Goal: Task Accomplishment & Management: Use online tool/utility

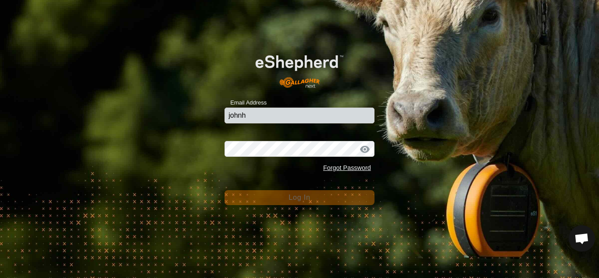
type input "[EMAIL_ADDRESS][DOMAIN_NAME]"
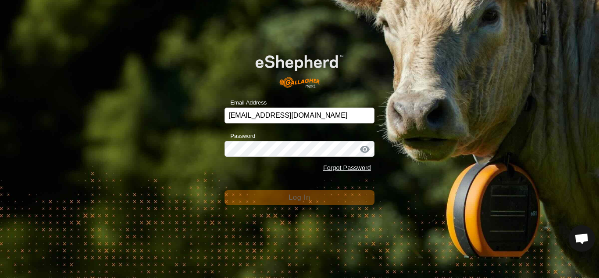
click at [366, 148] on div at bounding box center [365, 149] width 13 height 9
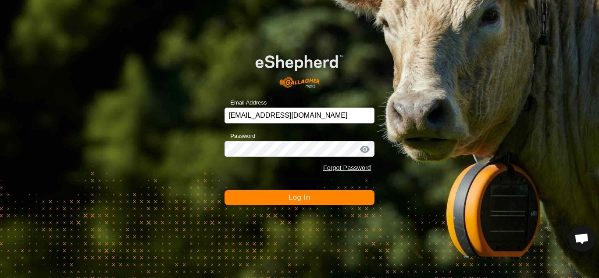
click at [294, 198] on span "Log In" at bounding box center [300, 197] width 22 height 7
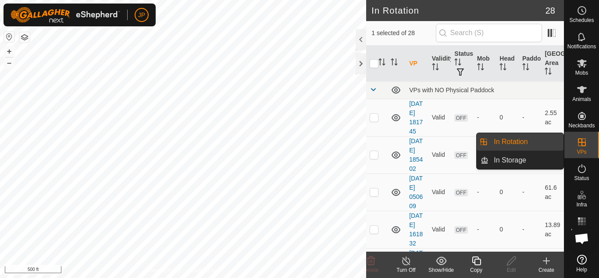
checkbox input "true"
checkbox input "false"
click at [521, 140] on link "In Rotation" at bounding box center [526, 142] width 75 height 18
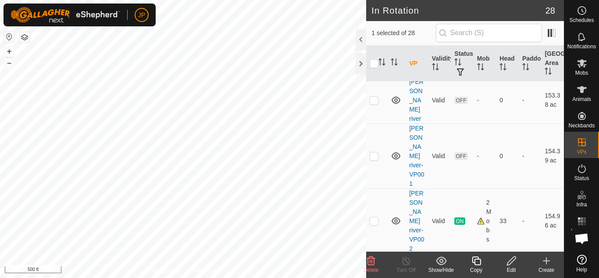
scroll to position [1097, 0]
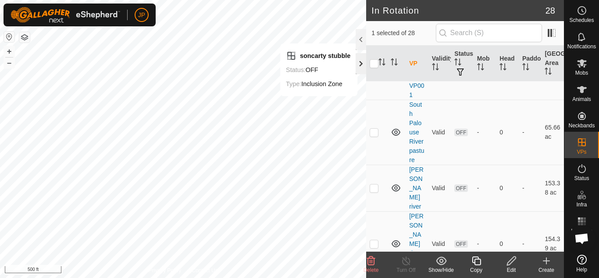
click at [364, 64] on div at bounding box center [361, 63] width 11 height 21
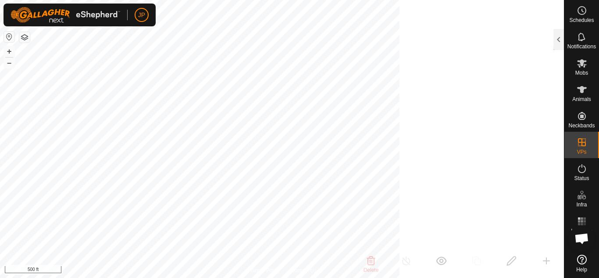
scroll to position [3340, 0]
checkbox input "false"
checkbox input "true"
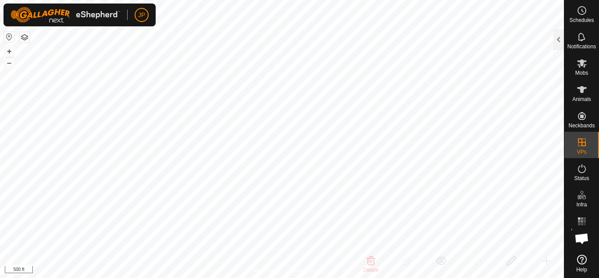
checkbox input "true"
checkbox input "false"
checkbox input "true"
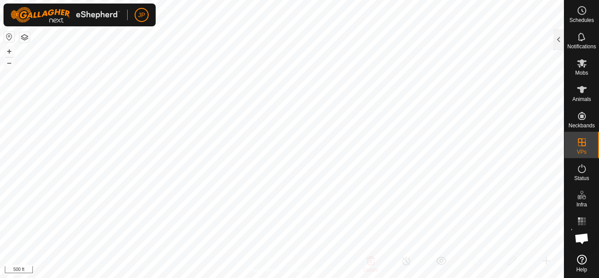
checkbox input "false"
checkbox input "true"
click at [558, 39] on div at bounding box center [559, 39] width 11 height 21
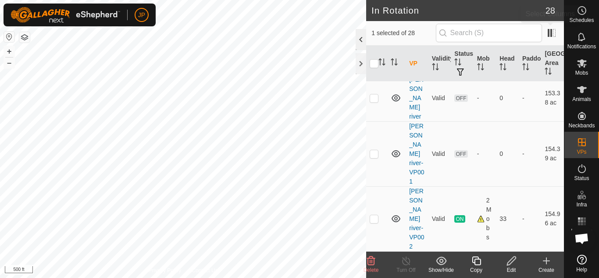
scroll to position [1097, 0]
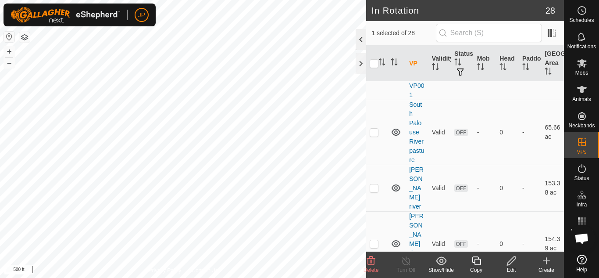
click at [359, 41] on div at bounding box center [361, 39] width 11 height 21
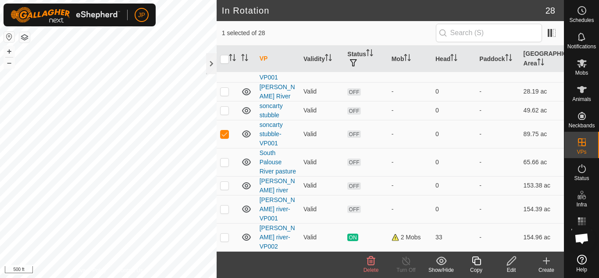
scroll to position [458, 0]
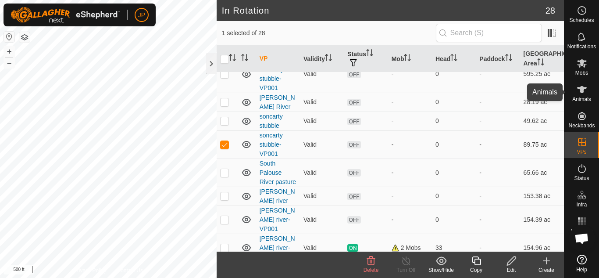
click at [580, 90] on icon at bounding box center [582, 89] width 11 height 11
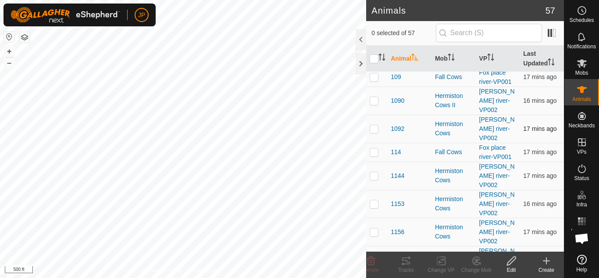
scroll to position [176, 0]
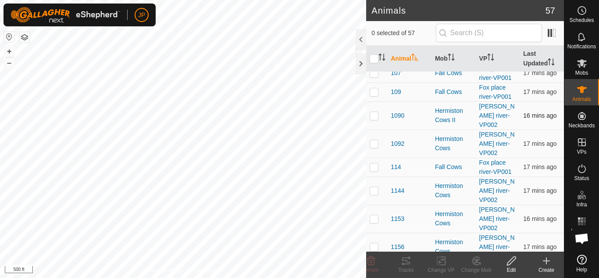
click at [373, 115] on p-checkbox at bounding box center [374, 115] width 9 height 7
checkbox input "true"
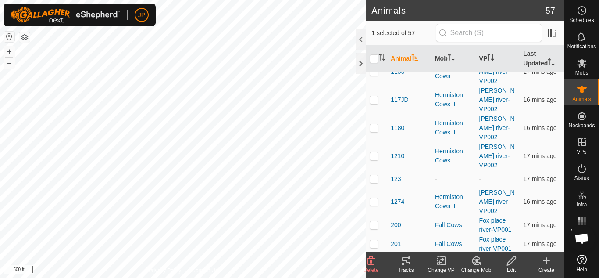
scroll to position [351, 0]
click at [375, 127] on p-checkbox at bounding box center [374, 127] width 9 height 7
checkbox input "true"
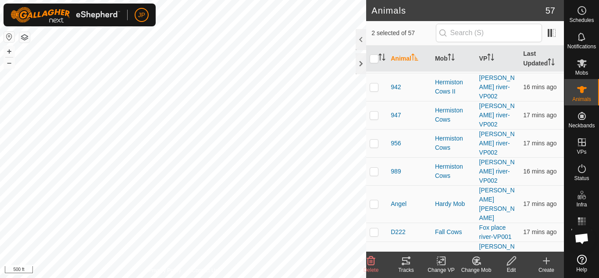
scroll to position [1185, 0]
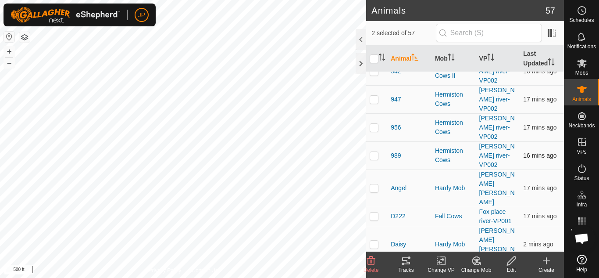
click at [374, 157] on p-checkbox at bounding box center [374, 155] width 9 height 7
checkbox input "true"
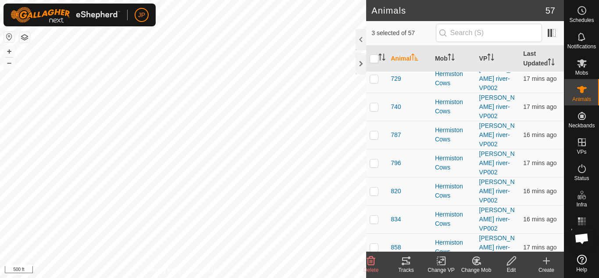
scroll to position [834, 0]
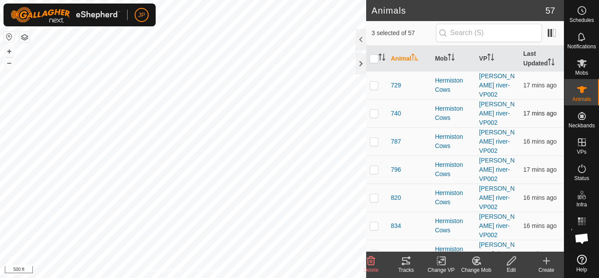
click at [376, 115] on p-checkbox at bounding box center [374, 113] width 9 height 7
checkbox input "true"
click at [441, 258] on icon at bounding box center [441, 260] width 11 height 11
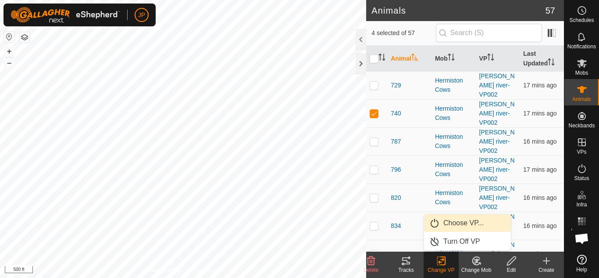
click at [457, 223] on link "Choose VP..." at bounding box center [467, 223] width 87 height 18
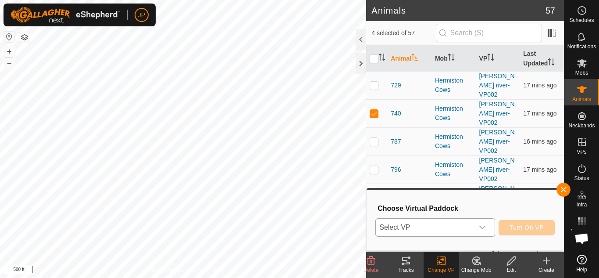
click at [483, 226] on icon "dropdown trigger" at bounding box center [482, 227] width 7 height 7
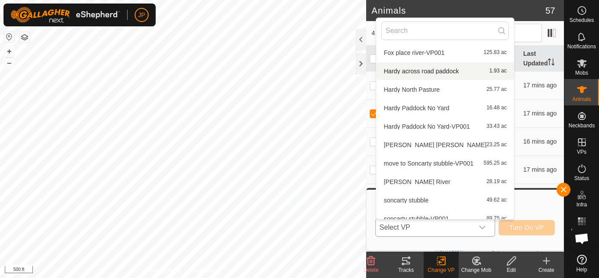
scroll to position [307, 0]
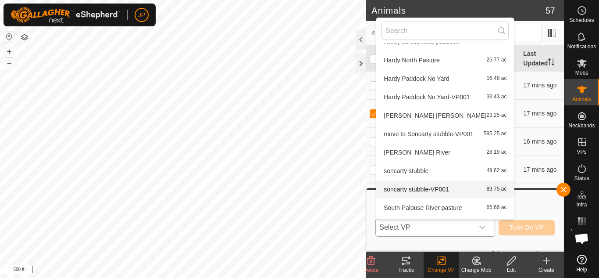
click at [435, 187] on li "soncarty stubble-VP001 89.75 ac" at bounding box center [446, 189] width 138 height 18
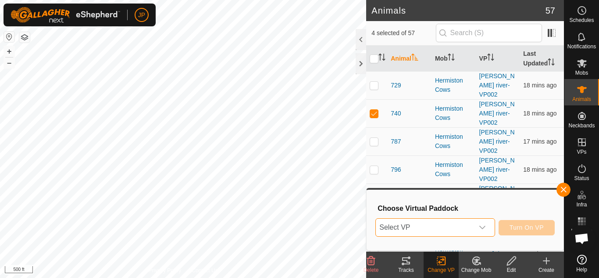
click at [483, 227] on icon "dropdown trigger" at bounding box center [482, 227] width 7 height 7
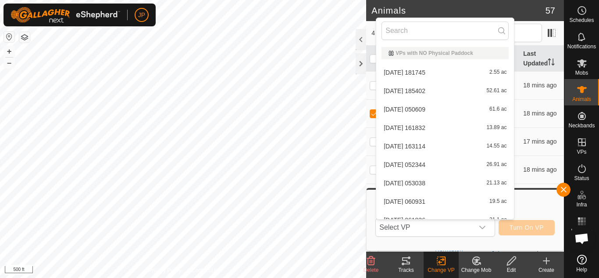
scroll to position [10, 0]
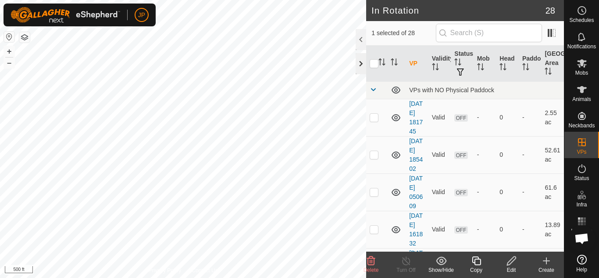
click at [363, 62] on div at bounding box center [361, 63] width 11 height 21
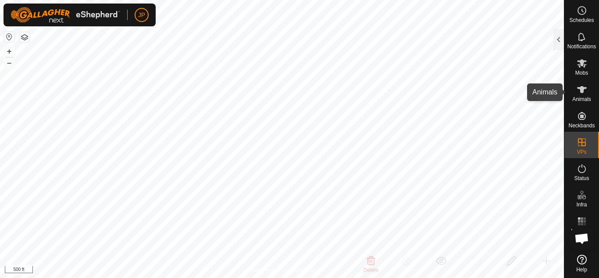
click at [584, 88] on icon at bounding box center [582, 89] width 10 height 7
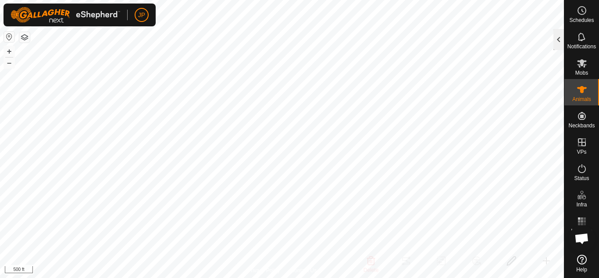
click at [556, 41] on div at bounding box center [559, 39] width 11 height 21
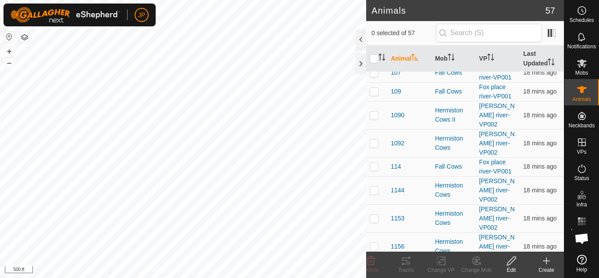
scroll to position [176, 0]
click at [377, 117] on p-checkbox at bounding box center [374, 115] width 9 height 7
checkbox input "true"
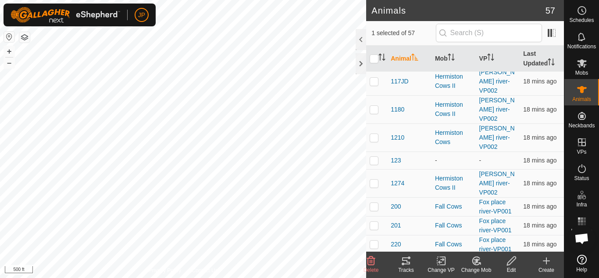
scroll to position [364, 0]
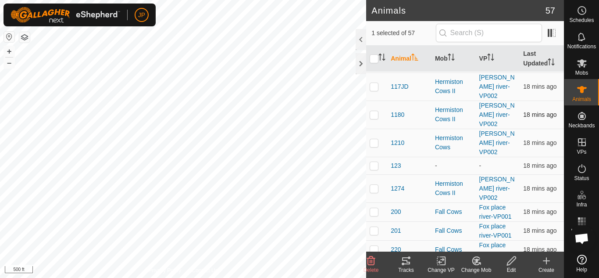
click at [372, 119] on td at bounding box center [376, 114] width 21 height 28
checkbox input "true"
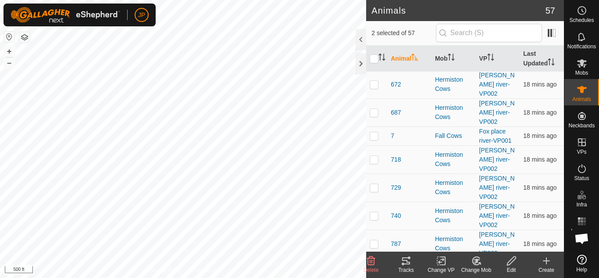
scroll to position [759, 0]
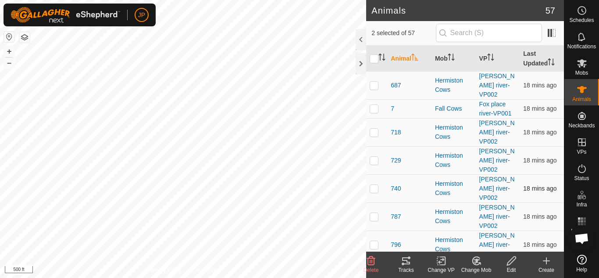
click at [374, 189] on p-checkbox at bounding box center [374, 188] width 9 height 7
checkbox input "true"
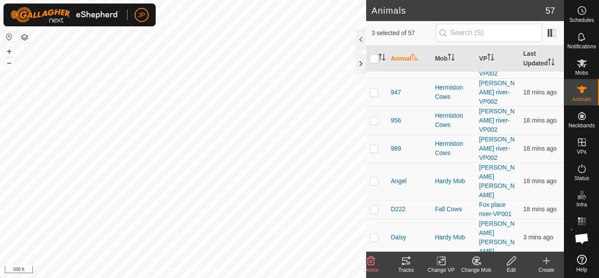
scroll to position [1198, 0]
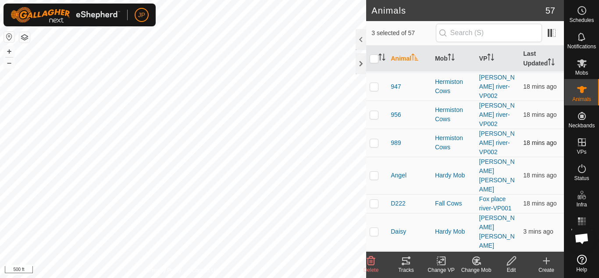
click at [375, 144] on p-checkbox at bounding box center [374, 142] width 9 height 7
checkbox input "true"
click at [443, 262] on icon at bounding box center [441, 260] width 11 height 11
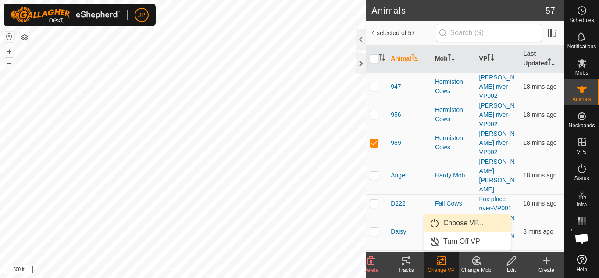
click at [460, 220] on link "Choose VP..." at bounding box center [467, 223] width 87 height 18
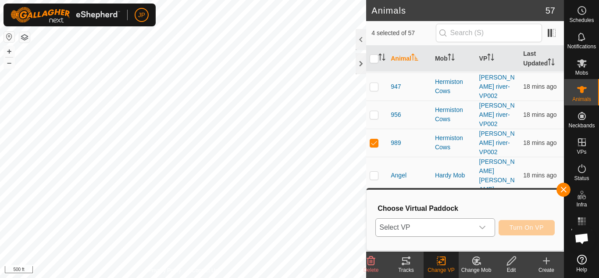
click at [482, 226] on icon "dropdown trigger" at bounding box center [482, 227] width 7 height 7
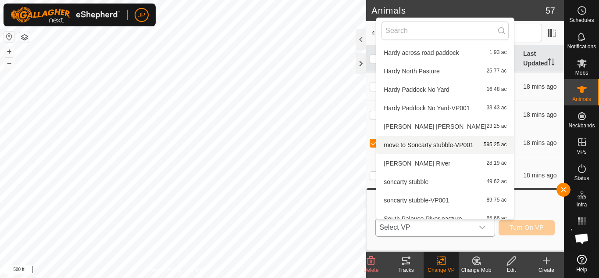
scroll to position [317, 0]
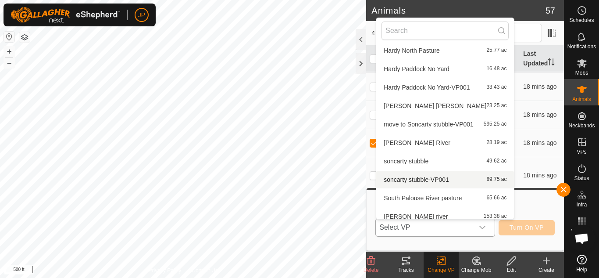
click at [425, 180] on li "soncarty stubble-VP001 89.75 ac" at bounding box center [446, 180] width 138 height 18
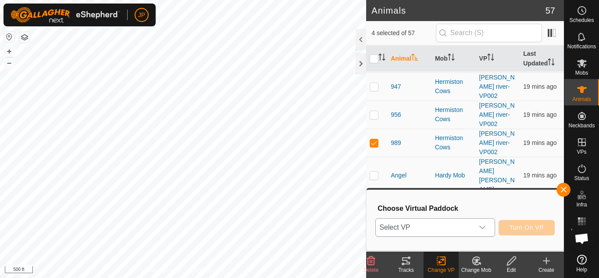
click at [486, 227] on icon "dropdown trigger" at bounding box center [482, 227] width 7 height 7
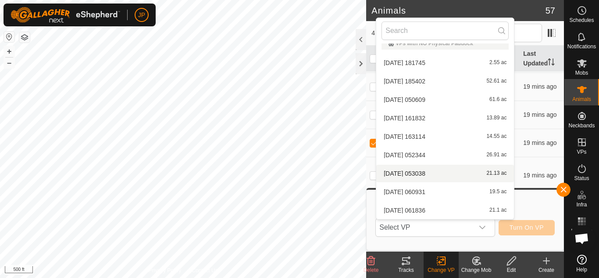
scroll to position [273, 0]
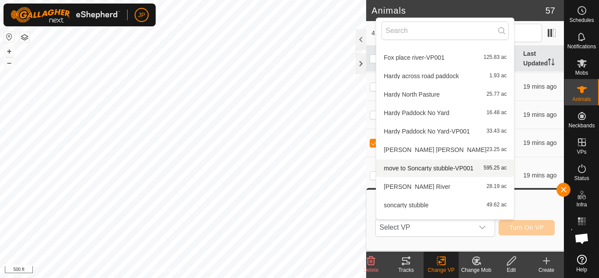
click at [447, 166] on li "move to Soncarty stubble-VP001 595.25 ac" at bounding box center [446, 168] width 138 height 18
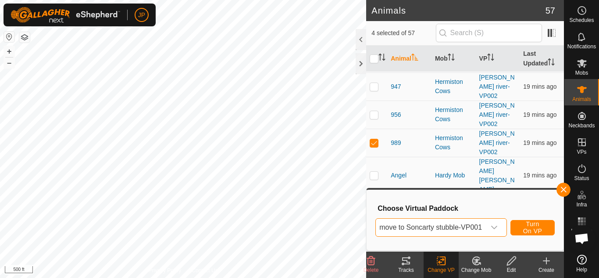
click at [495, 226] on icon "dropdown trigger" at bounding box center [494, 227] width 7 height 7
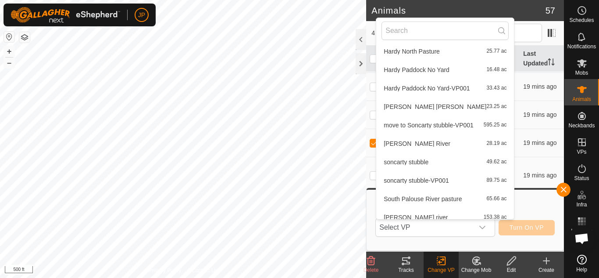
scroll to position [323, 0]
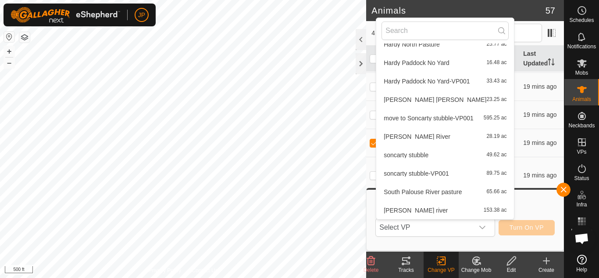
click at [421, 173] on li "soncarty stubble-VP001 89.75 ac" at bounding box center [446, 174] width 138 height 18
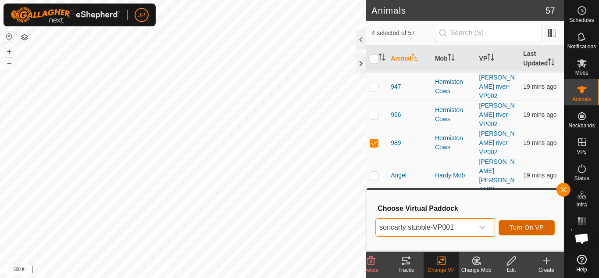
click at [532, 224] on span "Turn On VP" at bounding box center [527, 227] width 34 height 7
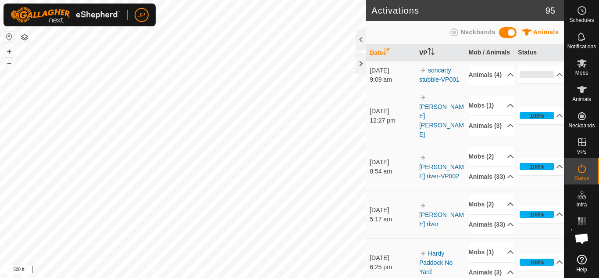
click at [414, 47] on div "Activations 95 Animals Neckbands Date VP Mob / Animals Status [DATE] 9:09 am so…" at bounding box center [282, 139] width 564 height 278
click at [362, 63] on div at bounding box center [361, 63] width 11 height 21
